Goal: Communication & Community: Answer question/provide support

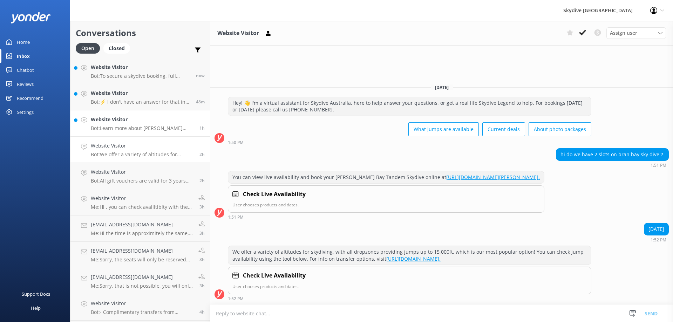
click at [137, 121] on h4 "Website Visitor" at bounding box center [142, 120] width 103 height 8
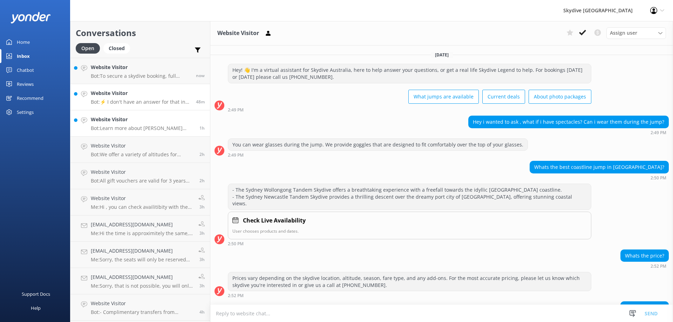
scroll to position [131, 0]
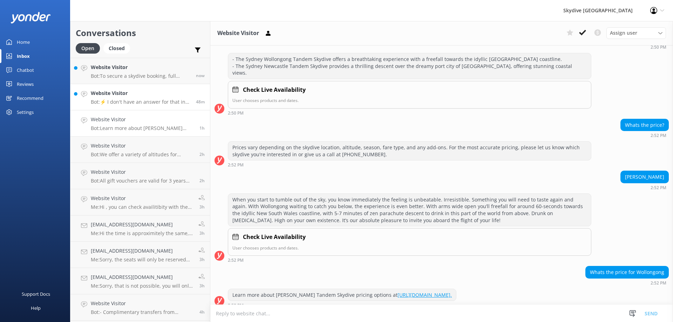
click at [141, 98] on div "Website Visitor Bot: ⚡ I don't have an answer for that in my knowledge base. Pl…" at bounding box center [141, 96] width 100 height 15
